Goal: Obtain resource: Obtain resource

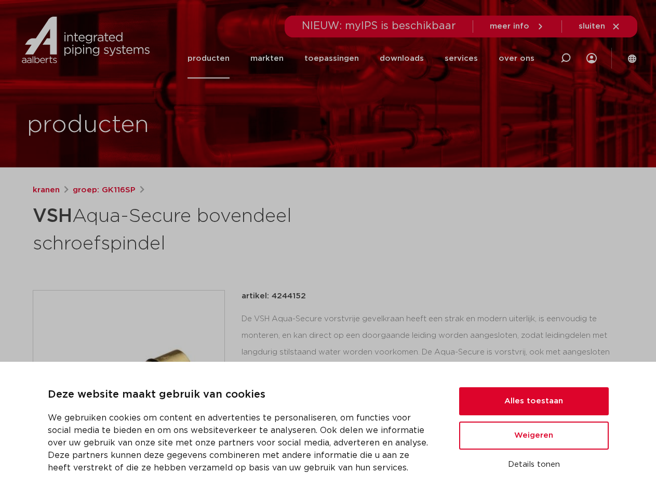
click at [328, 249] on h1 "VSH Aqua-Secure bovendeel schroefspindel" at bounding box center [228, 229] width 390 height 56
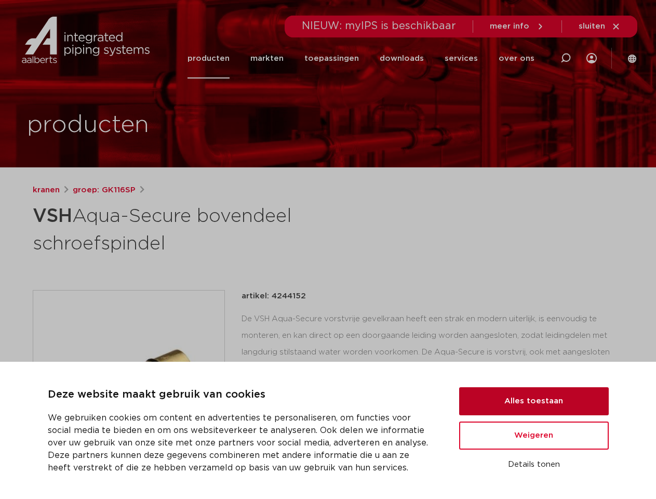
click at [534, 401] on button "Alles toestaan" at bounding box center [534, 401] width 150 height 28
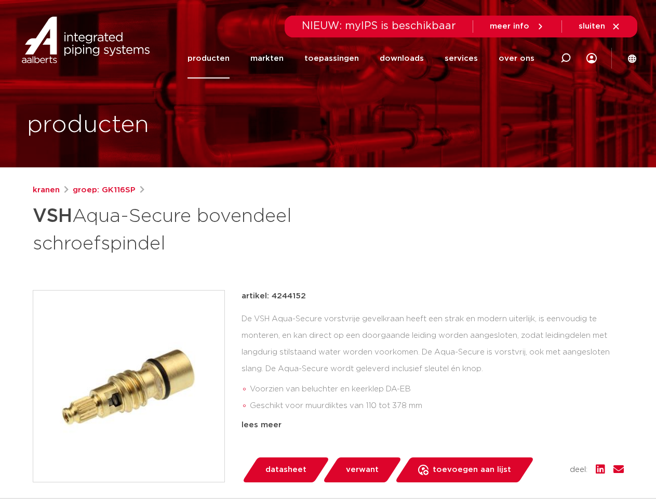
click at [534, 436] on div "artikel: 4244152 De VSH Aqua-Secure vorstvrije gevelkraan heeft een strak en mo…" at bounding box center [433, 386] width 383 height 192
click at [534, 465] on div "datasheet verwant toevoegen aan lijst opslaan in my IPS verwijder uit lijst" at bounding box center [437, 469] width 374 height 25
click at [366, 58] on li "toepassingen" at bounding box center [331, 58] width 75 height 40
click at [566, 58] on icon at bounding box center [566, 58] width 12 height 12
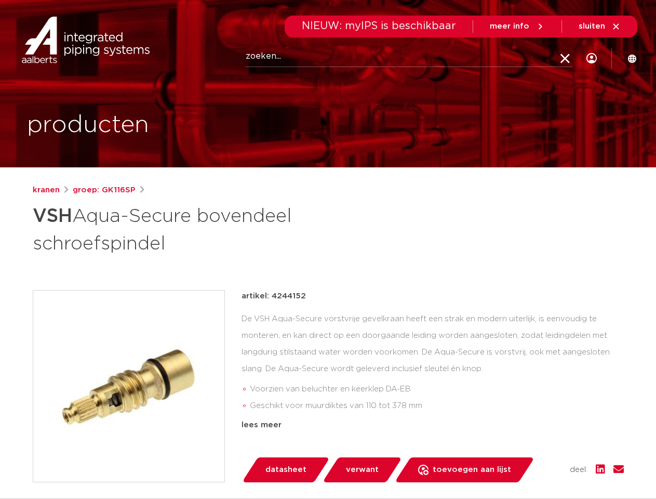
click at [600, 27] on span "sluiten" at bounding box center [592, 26] width 27 height 8
